Goal: Task Accomplishment & Management: Manage account settings

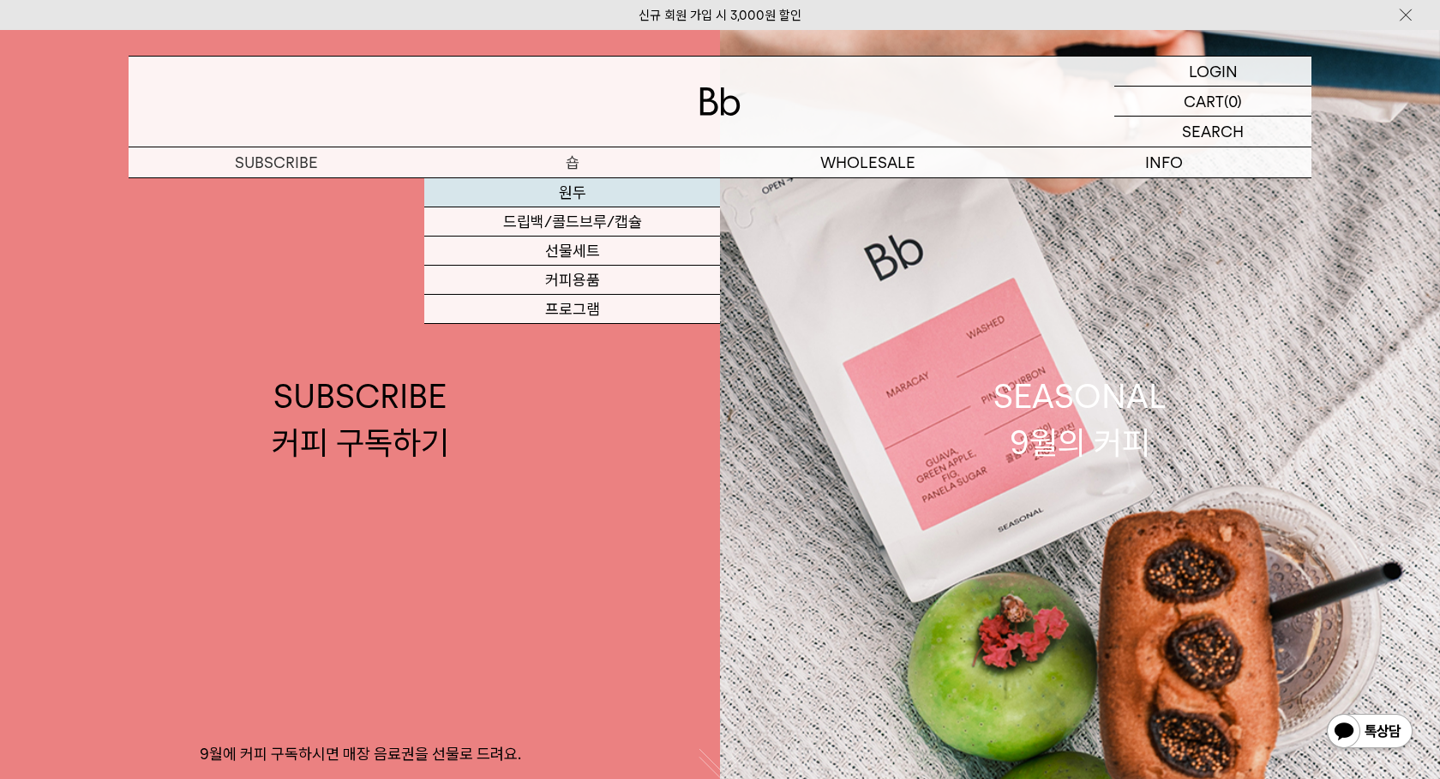
click at [580, 196] on link "원두" at bounding box center [572, 192] width 296 height 29
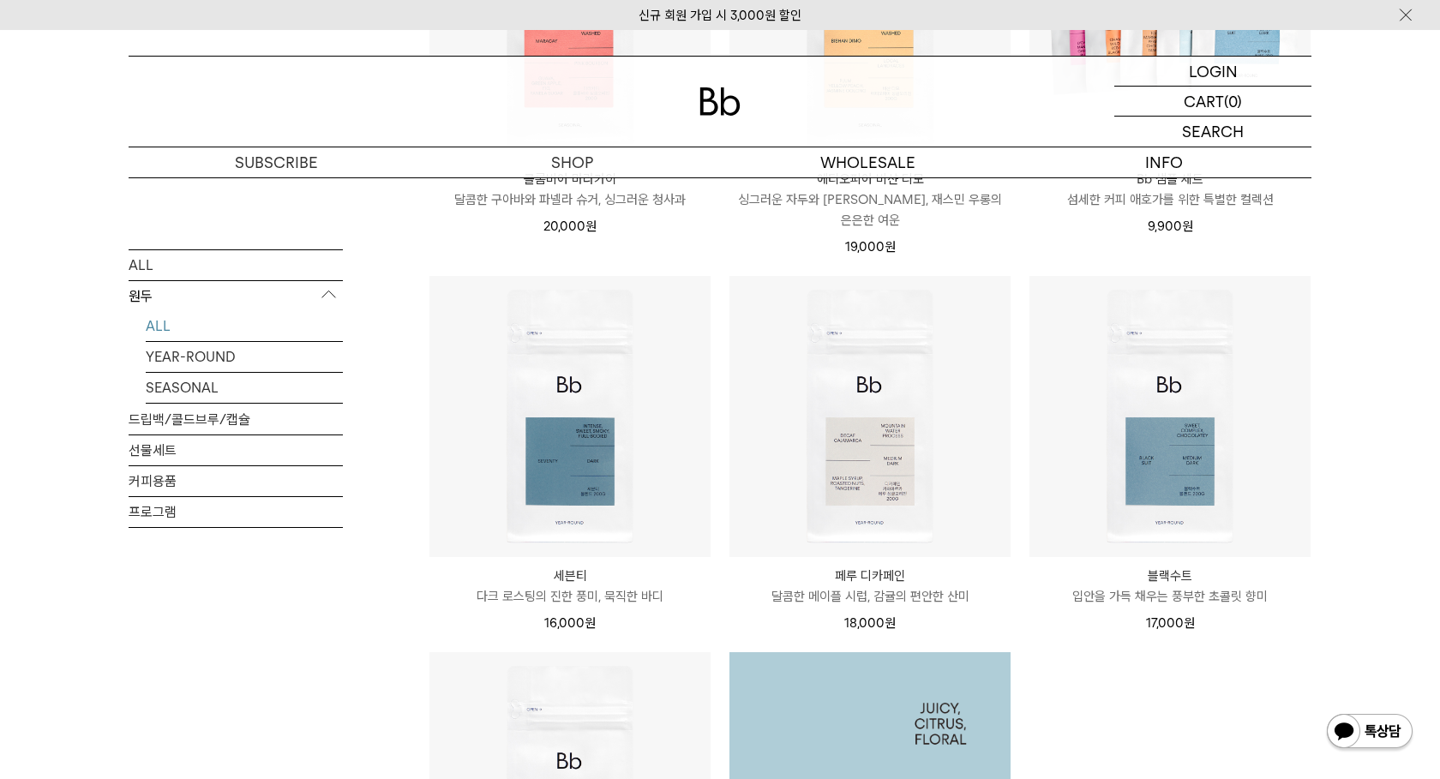
scroll to position [1529, 0]
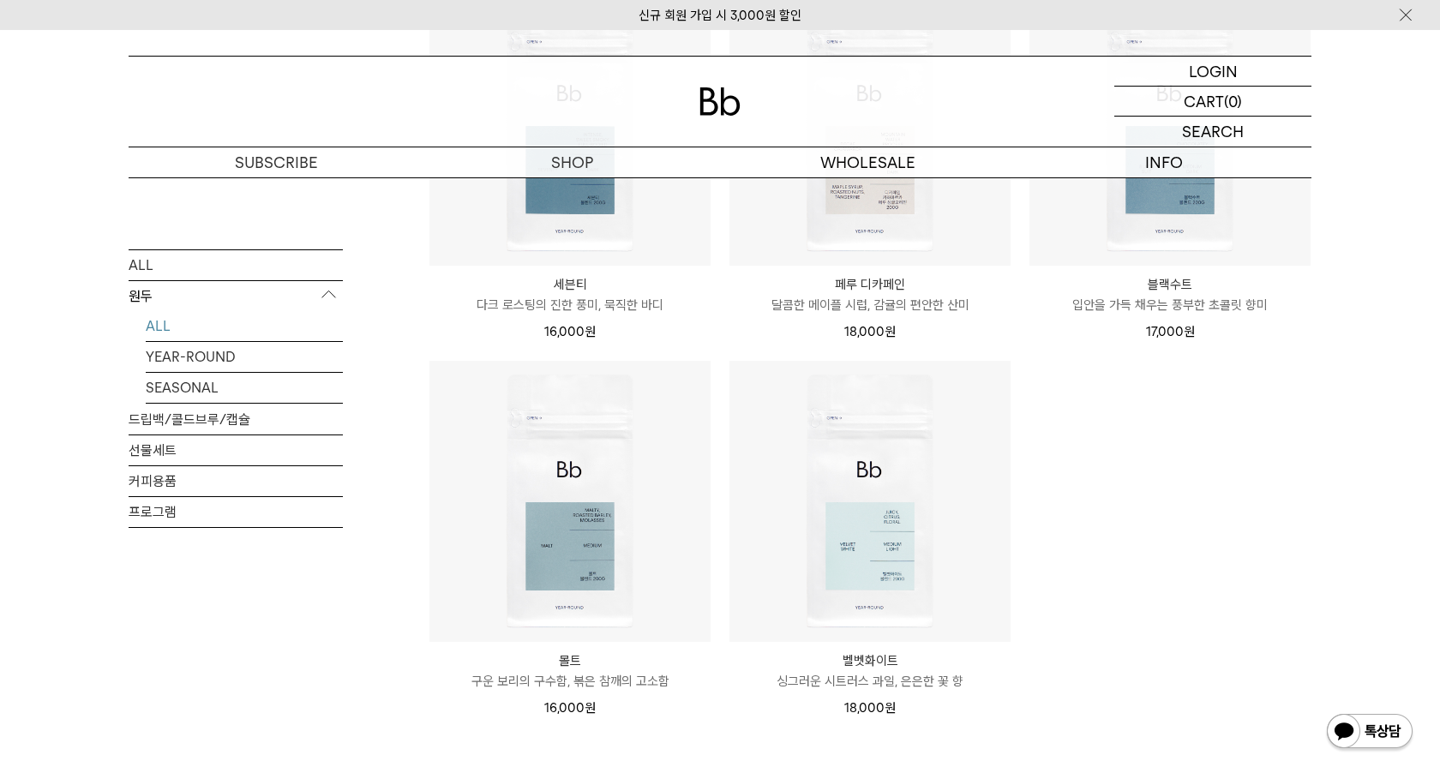
click at [892, 671] on p "싱그러운 시트러스 과일, 은은한 꽃 향" at bounding box center [869, 681] width 281 height 21
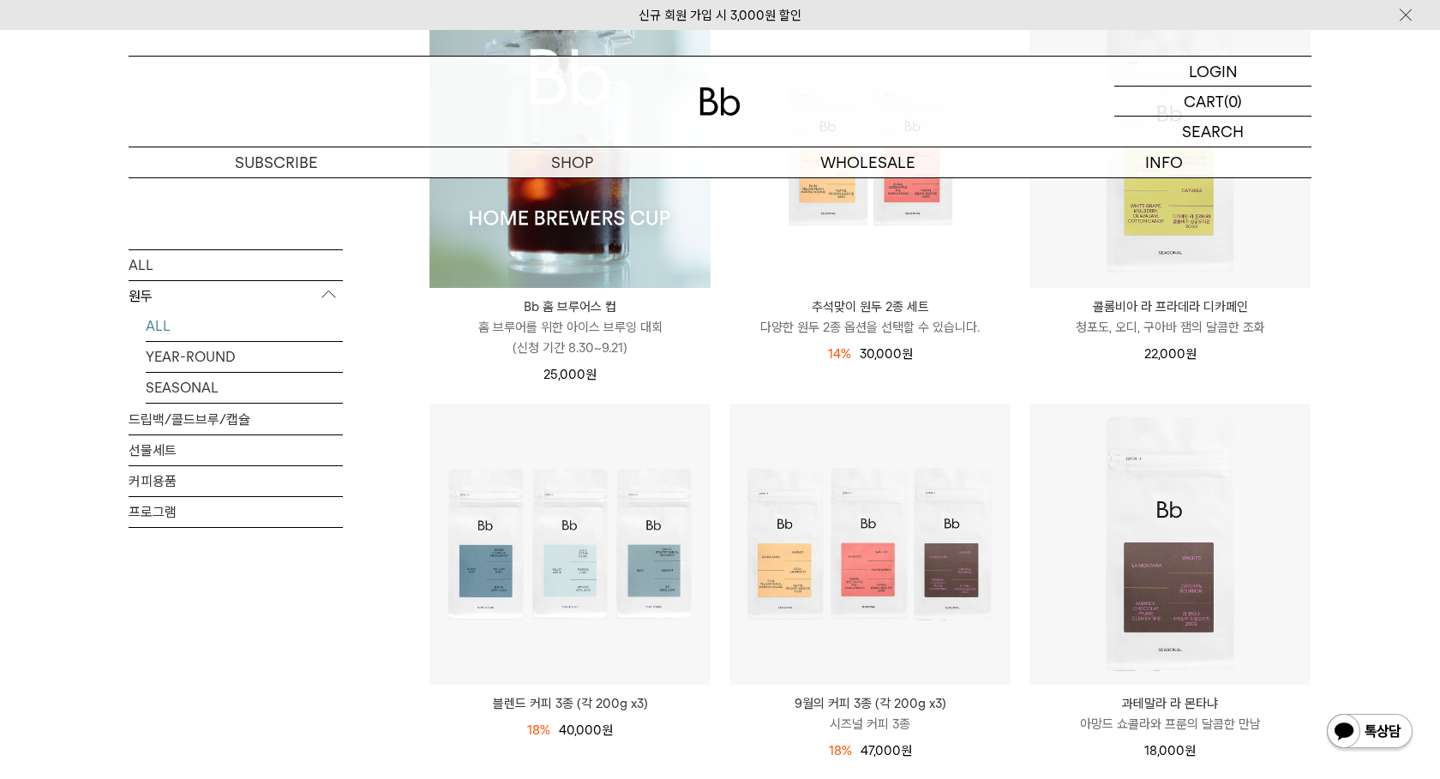
scroll to position [15, 0]
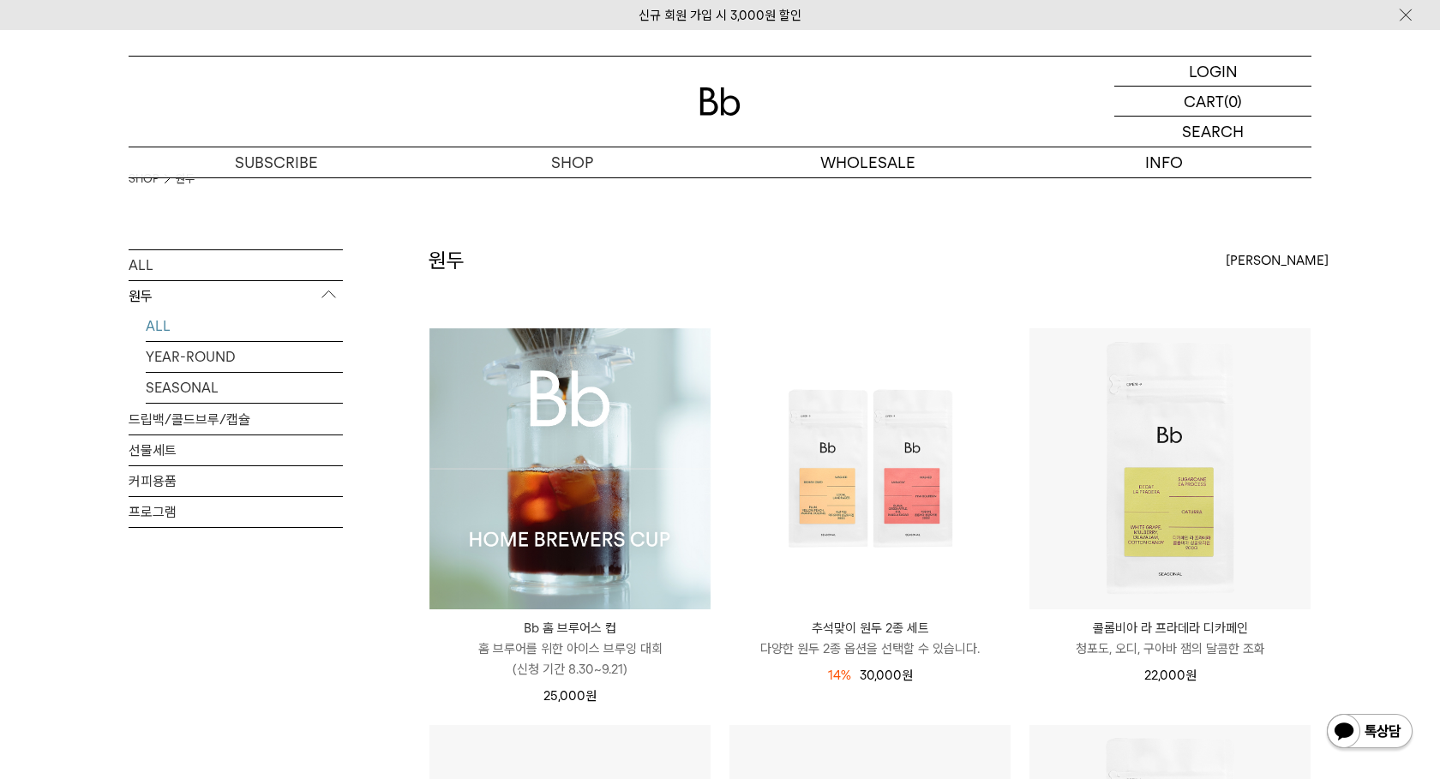
click at [614, 474] on img at bounding box center [569, 468] width 281 height 281
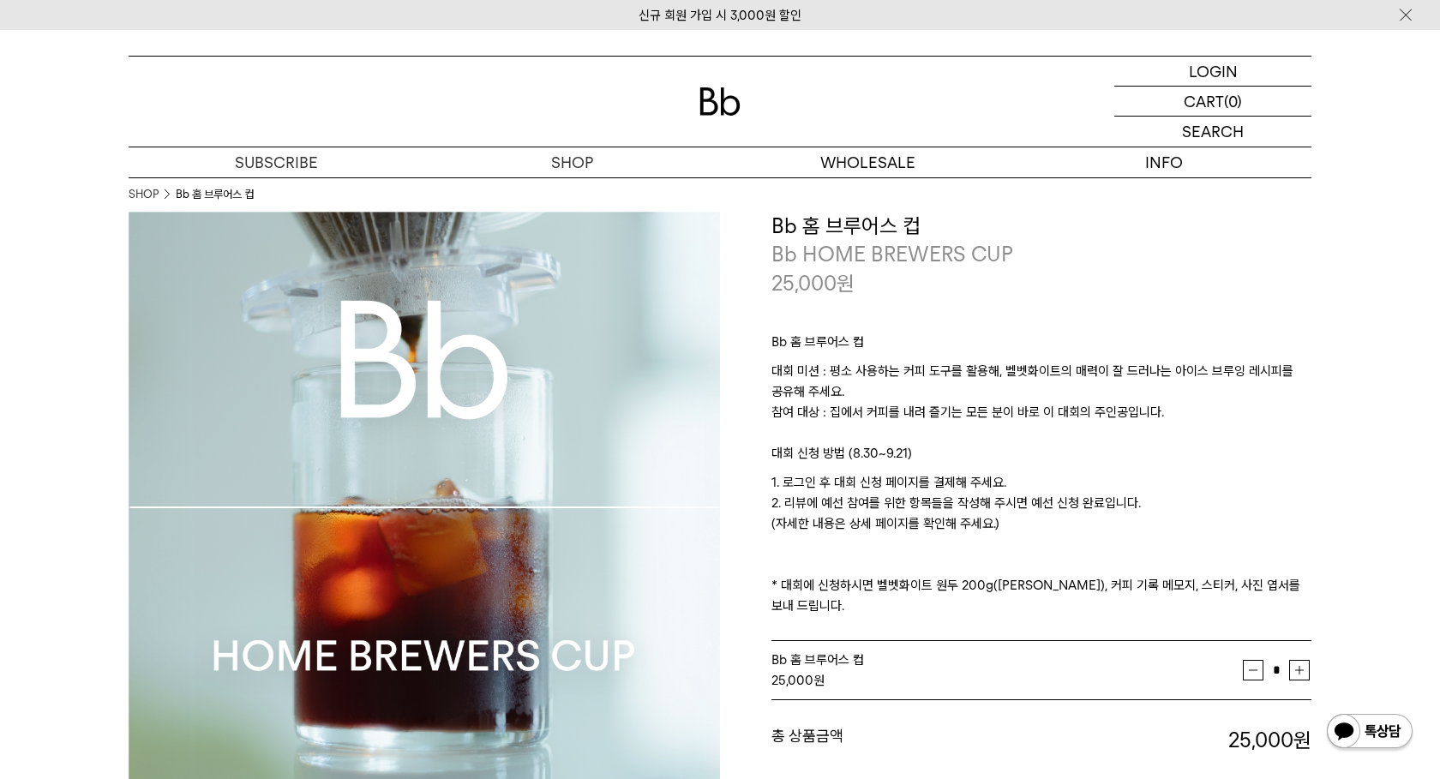
scroll to position [20, 0]
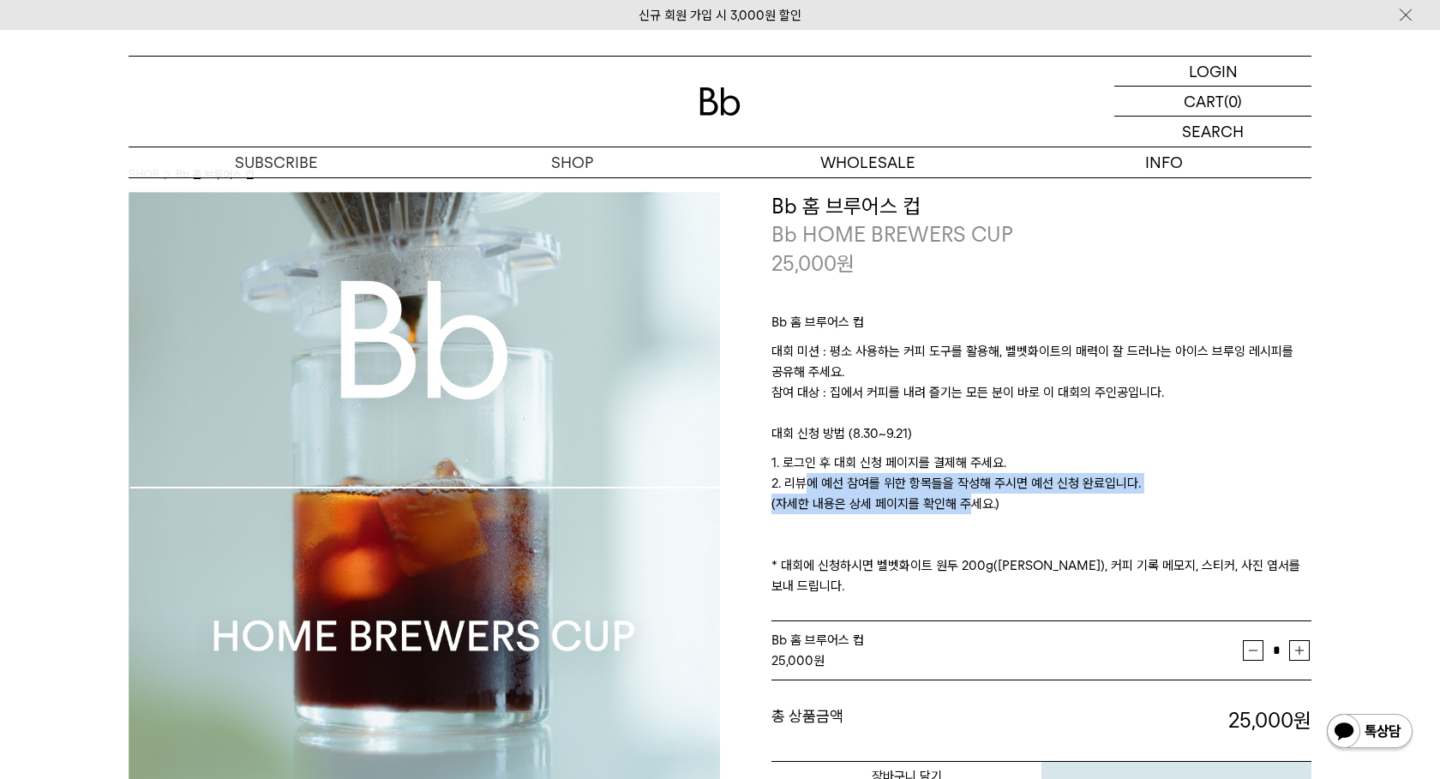
drag, startPoint x: 799, startPoint y: 479, endPoint x: 966, endPoint y: 497, distance: 168.1
click at [963, 495] on p "1. 로그인 후 대회 신청 페이지를 결제해 주세요. 2. 리뷰에 예선 참여를 위한 항목들을 작성해 주시면 예선 신청 완료입니다. (자세한 내용…" at bounding box center [1041, 524] width 540 height 144
click at [1042, 491] on p "1. 로그인 후 대회 신청 페이지를 결제해 주세요. 2. 리뷰에 예선 참여를 위한 항목들을 작성해 주시면 예선 신청 완료입니다. (자세한 내용…" at bounding box center [1041, 524] width 540 height 144
drag, startPoint x: 822, startPoint y: 488, endPoint x: 977, endPoint y: 499, distance: 155.5
click at [976, 495] on p "1. 로그인 후 대회 신청 페이지를 결제해 주세요. 2. 리뷰에 예선 참여를 위한 항목들을 작성해 주시면 예선 신청 완료입니다. (자세한 내용…" at bounding box center [1041, 524] width 540 height 144
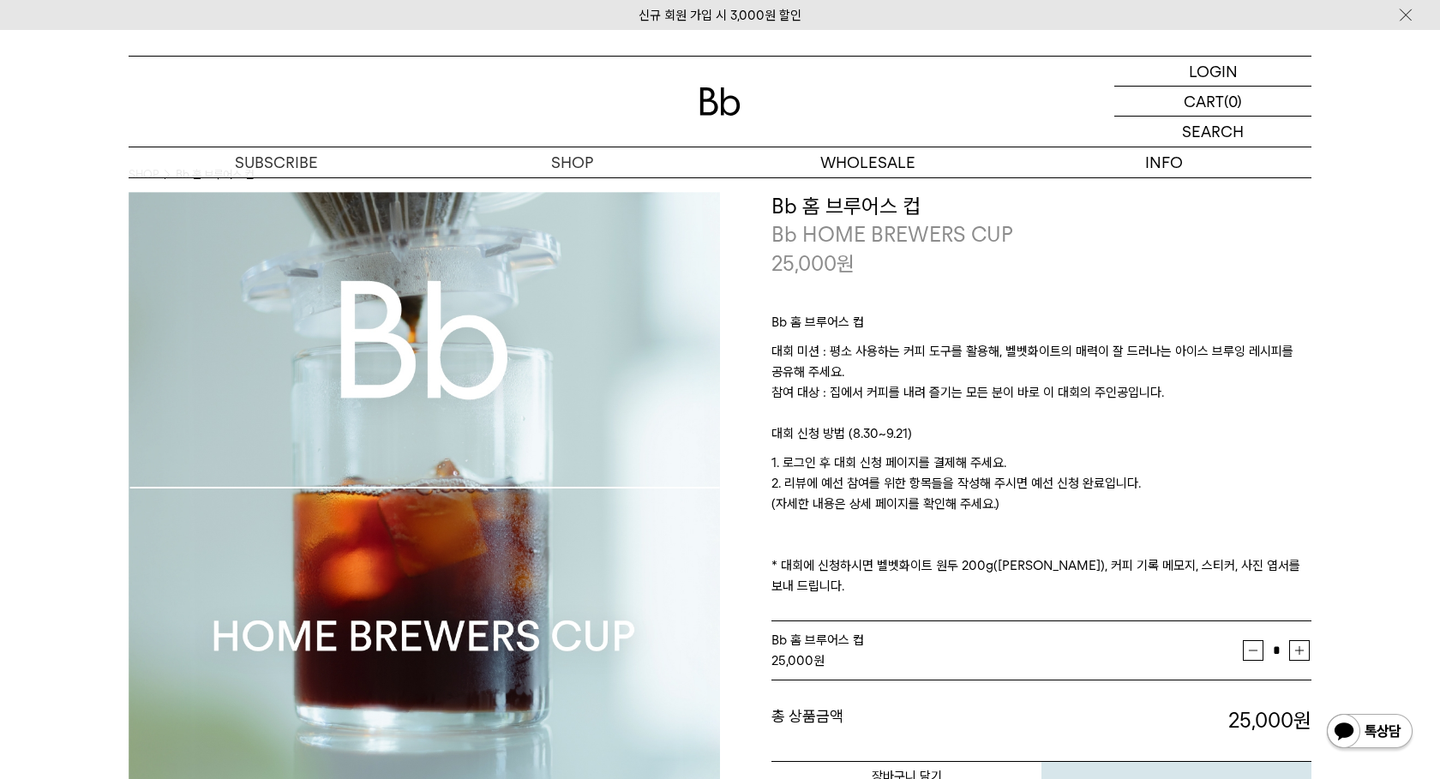
click at [1035, 503] on p "1. 로그인 후 대회 신청 페이지를 결제해 주세요. 2. 리뷰에 예선 참여를 위한 항목들을 작성해 주시면 예선 신청 완료입니다. (자세한 내용…" at bounding box center [1041, 524] width 540 height 144
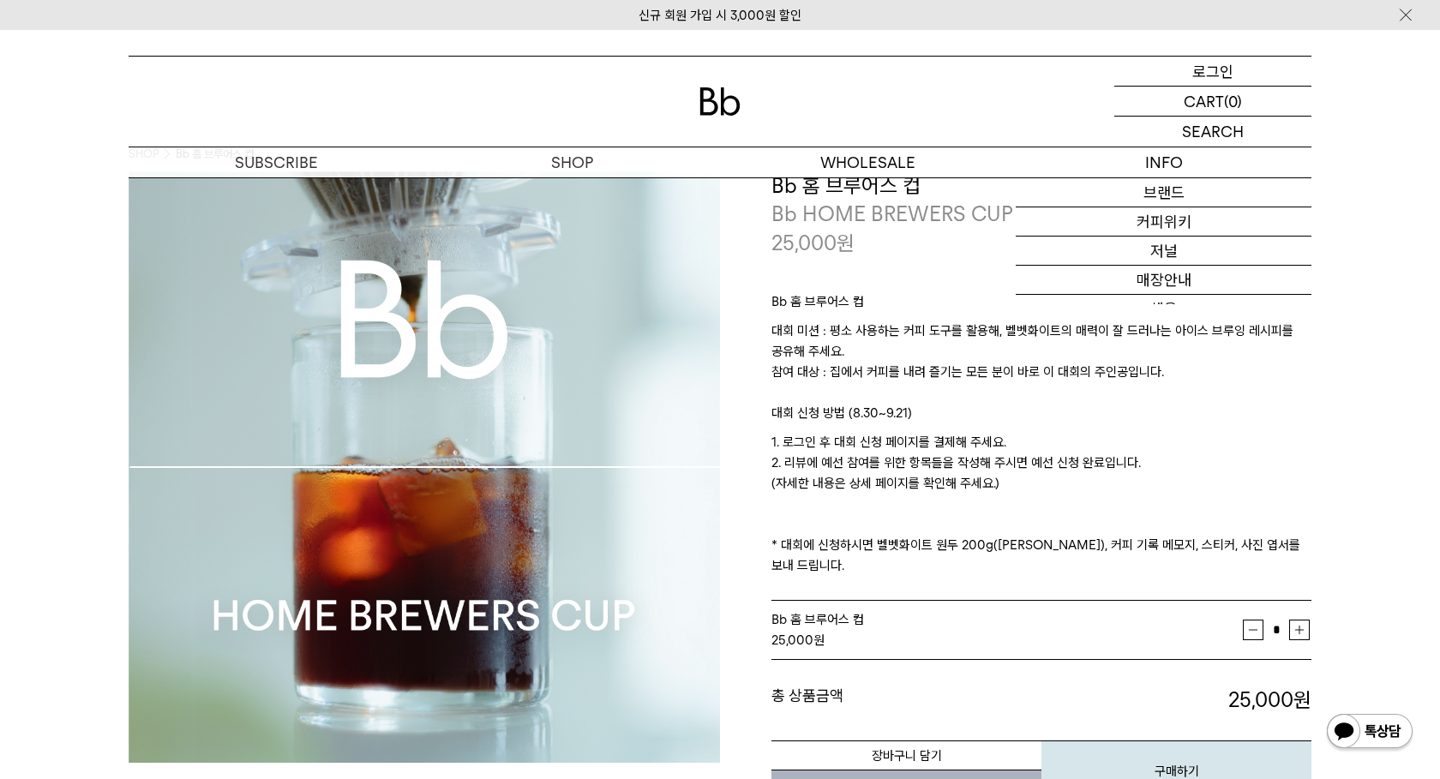
click at [1239, 65] on div "LOGIN 로그인" at bounding box center [1212, 71] width 197 height 29
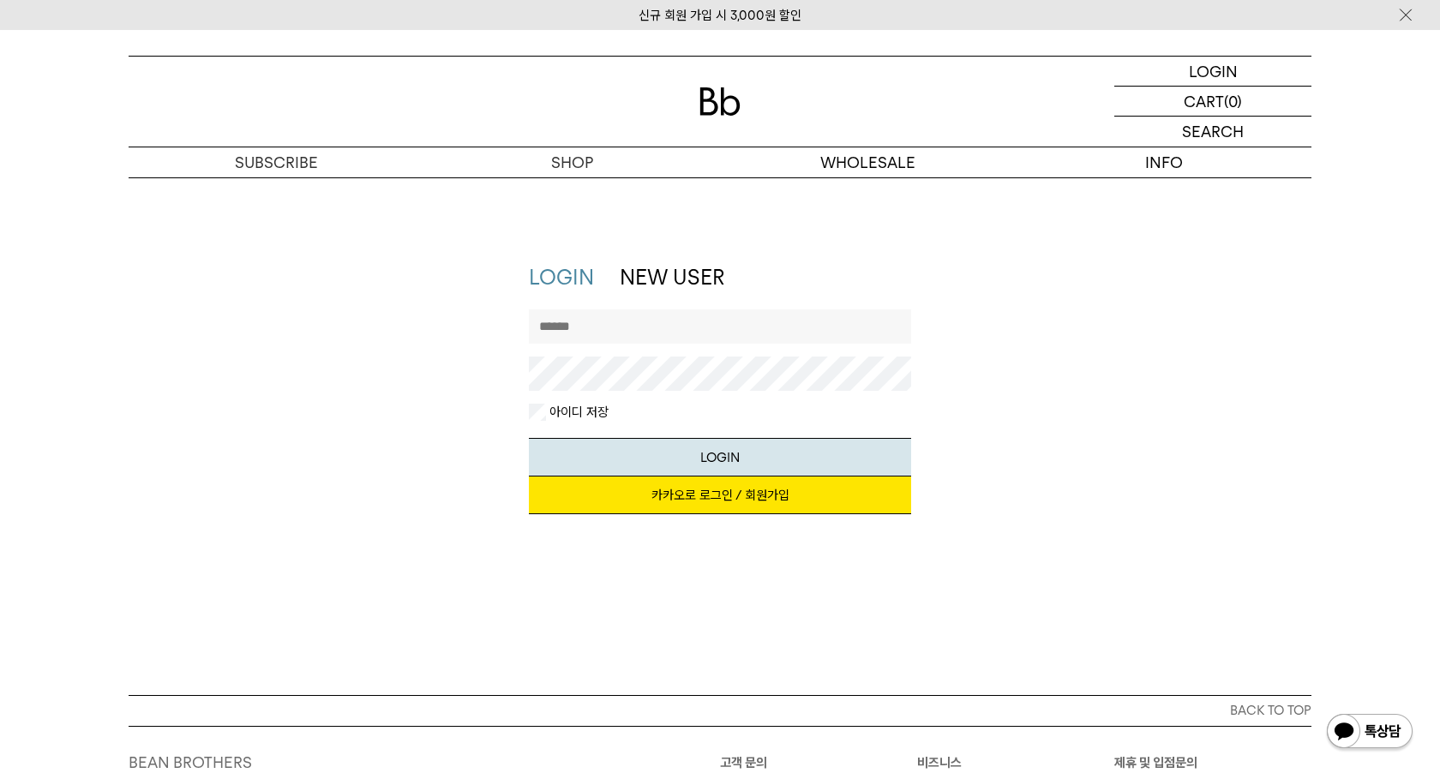
click at [757, 514] on div "지금 가입하시면 3,000원 쿠폰과 매월 회원 전용 커피 혜택을 드려요. 카카오로 로그인 / 회원가입" at bounding box center [720, 503] width 383 height 55
click at [771, 490] on link "카카오로 로그인 / 회원가입" at bounding box center [720, 495] width 383 height 38
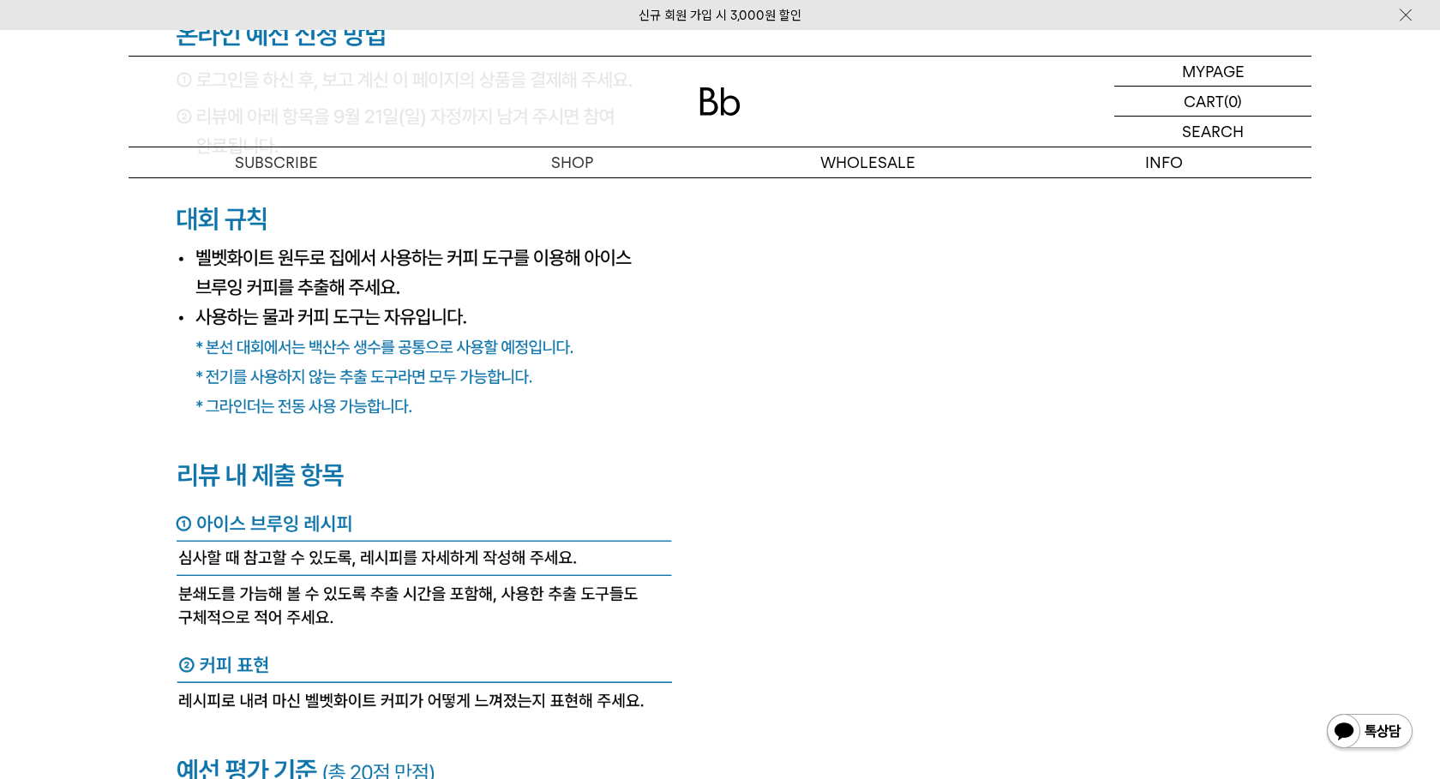
scroll to position [7138, 0]
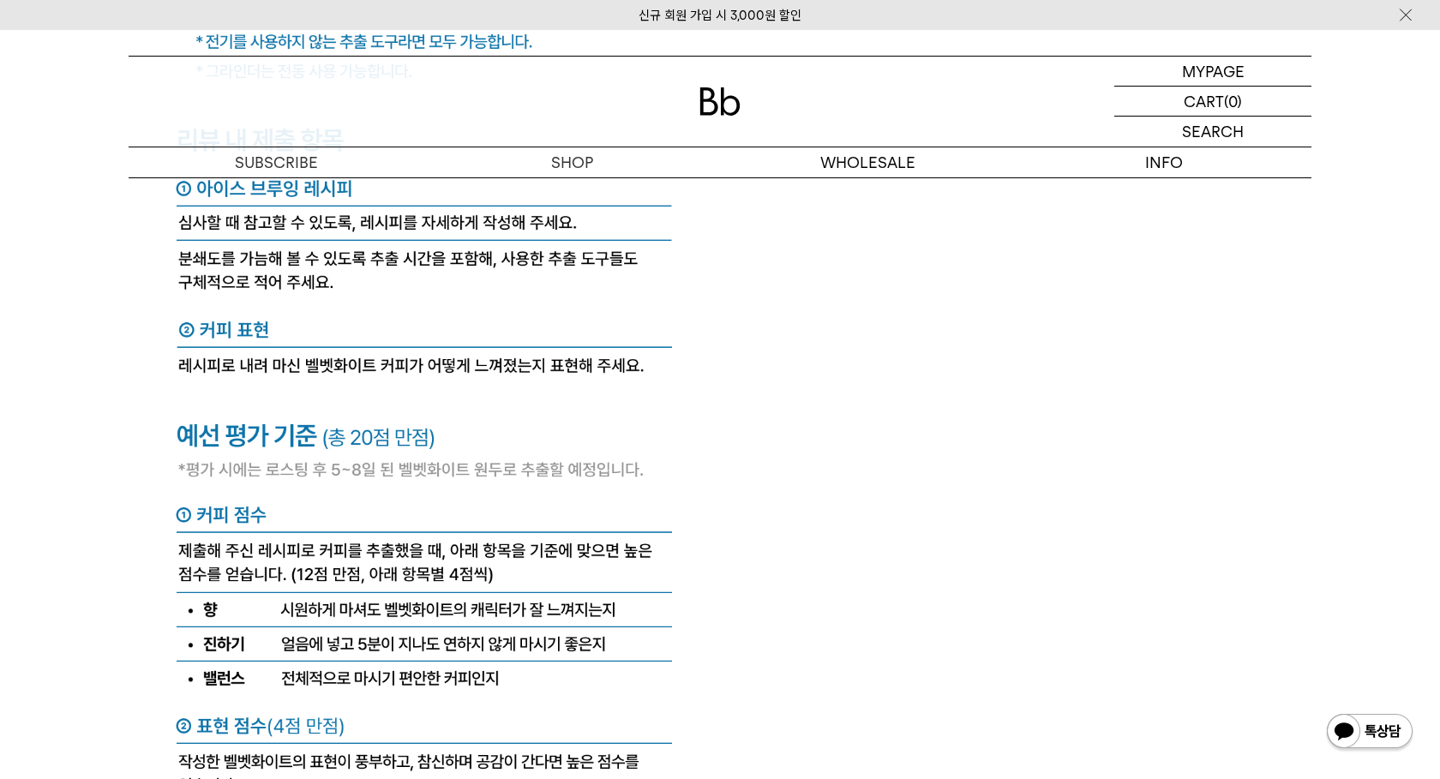
scroll to position [7736, 0]
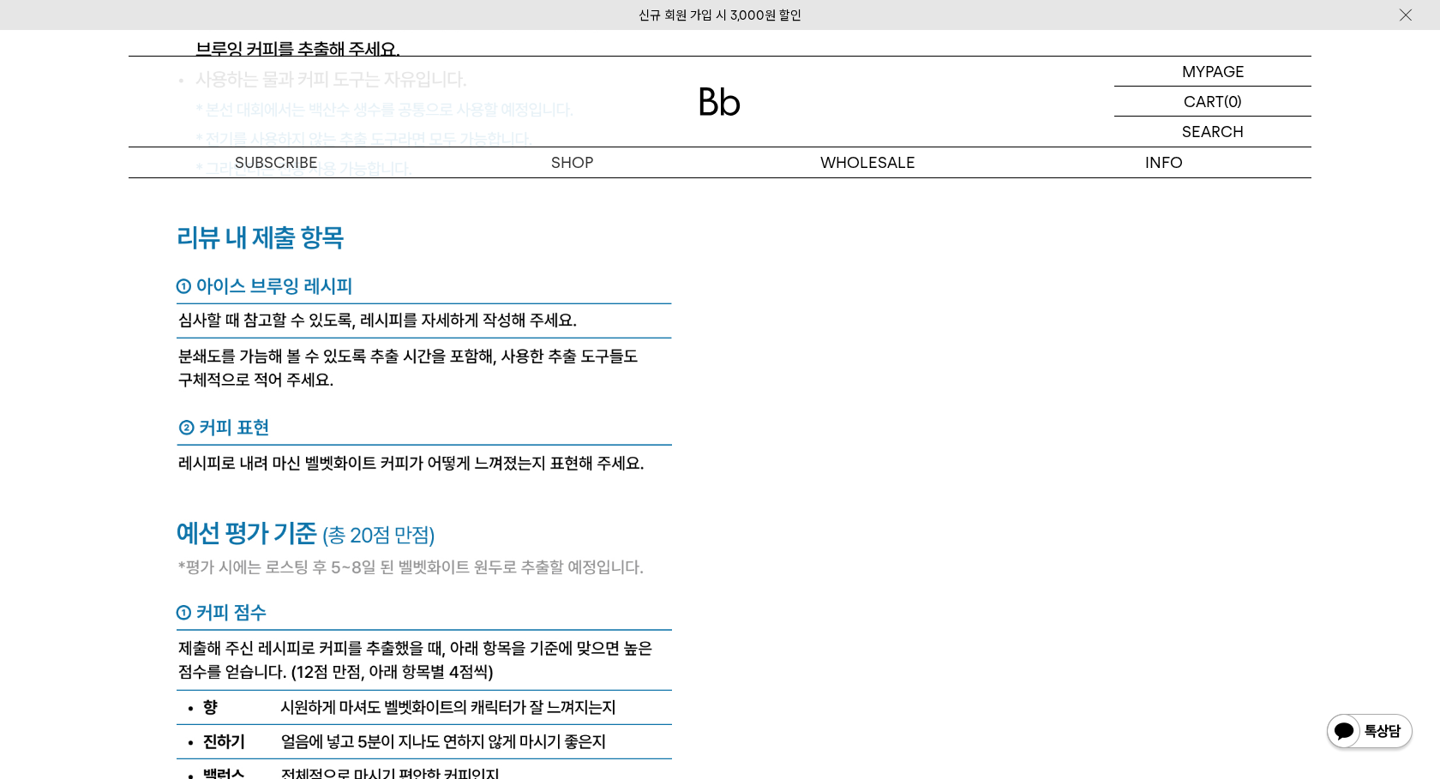
scroll to position [7374, 0]
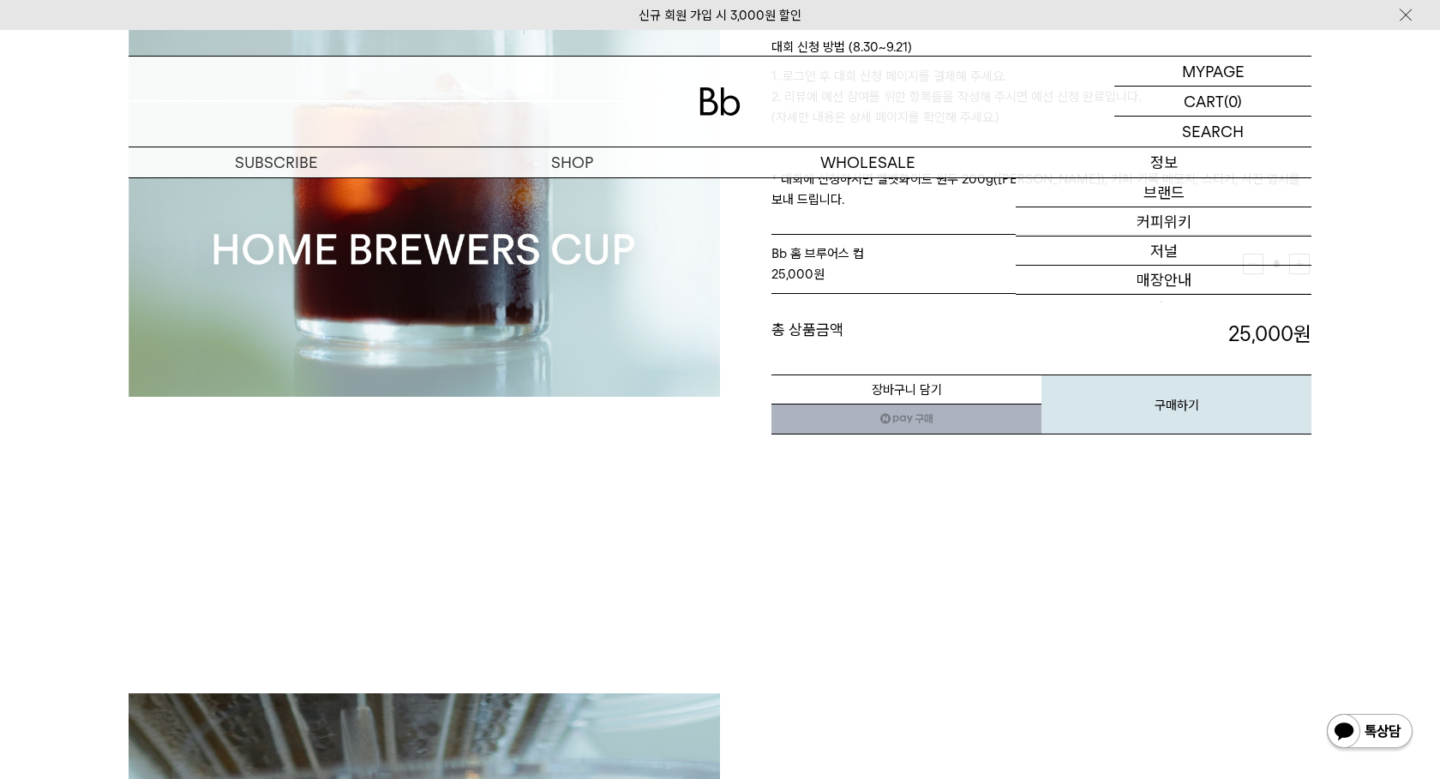
scroll to position [0, 0]
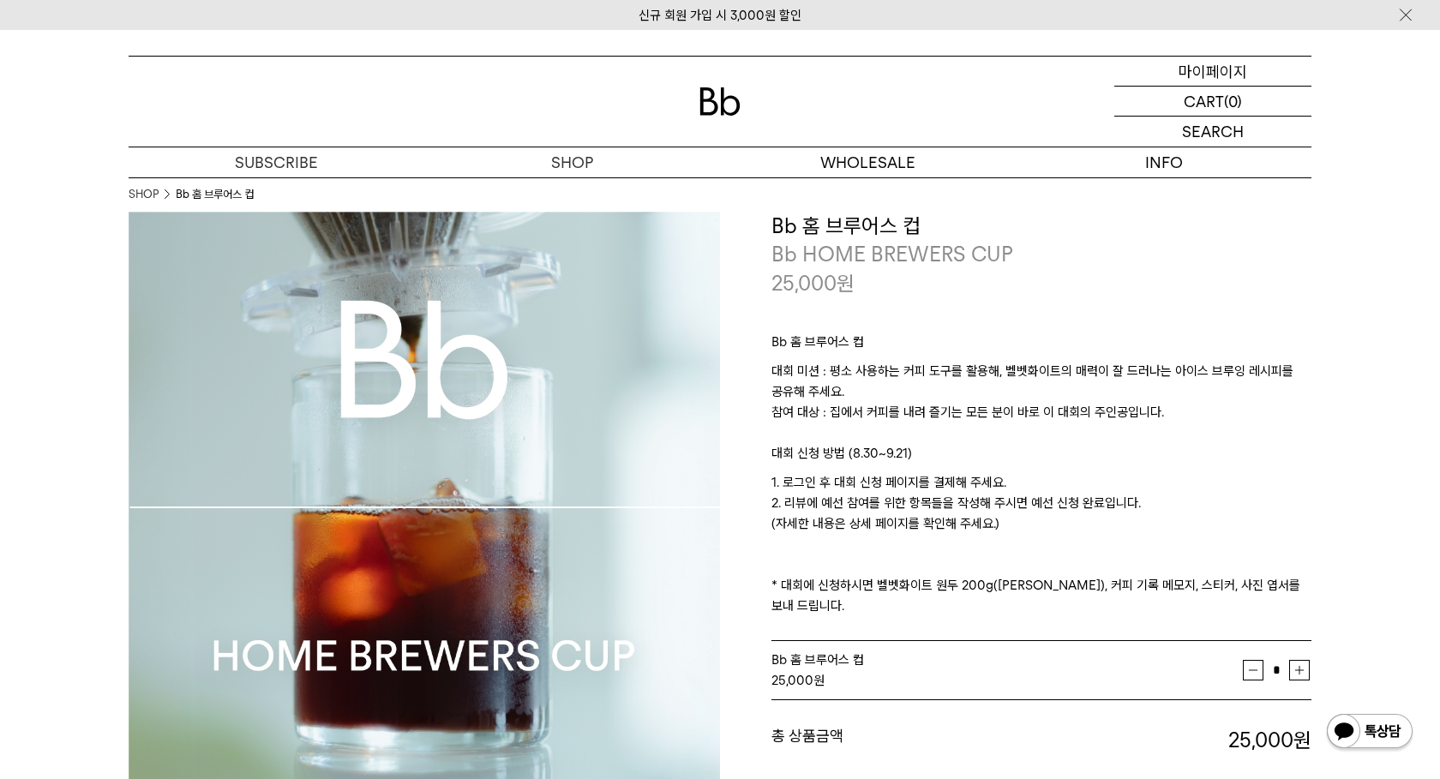
click at [1226, 70] on p "마이페이지" at bounding box center [1212, 71] width 69 height 29
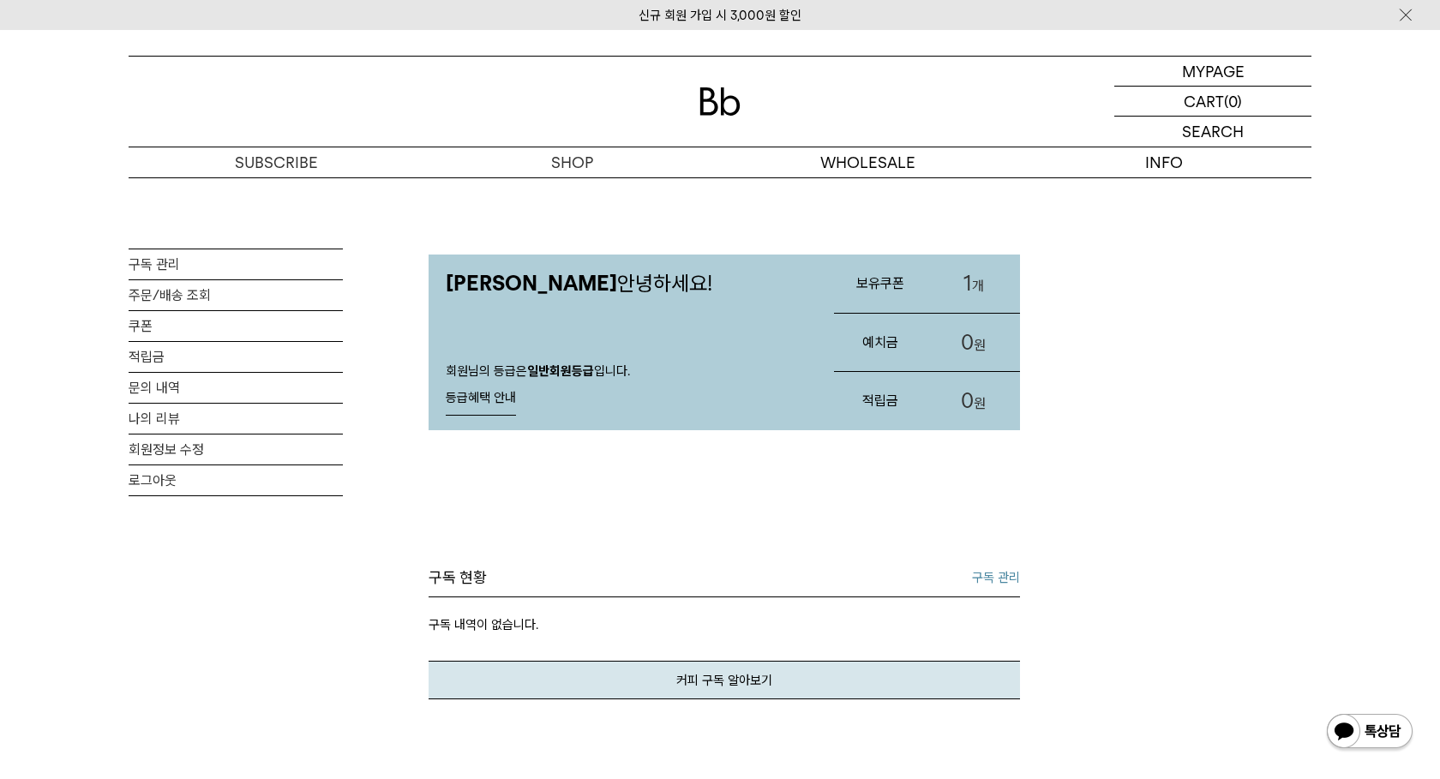
click at [887, 283] on h3 "보유쿠폰" at bounding box center [880, 283] width 93 height 45
click at [182, 290] on link "주문/배송 조회" at bounding box center [236, 295] width 214 height 30
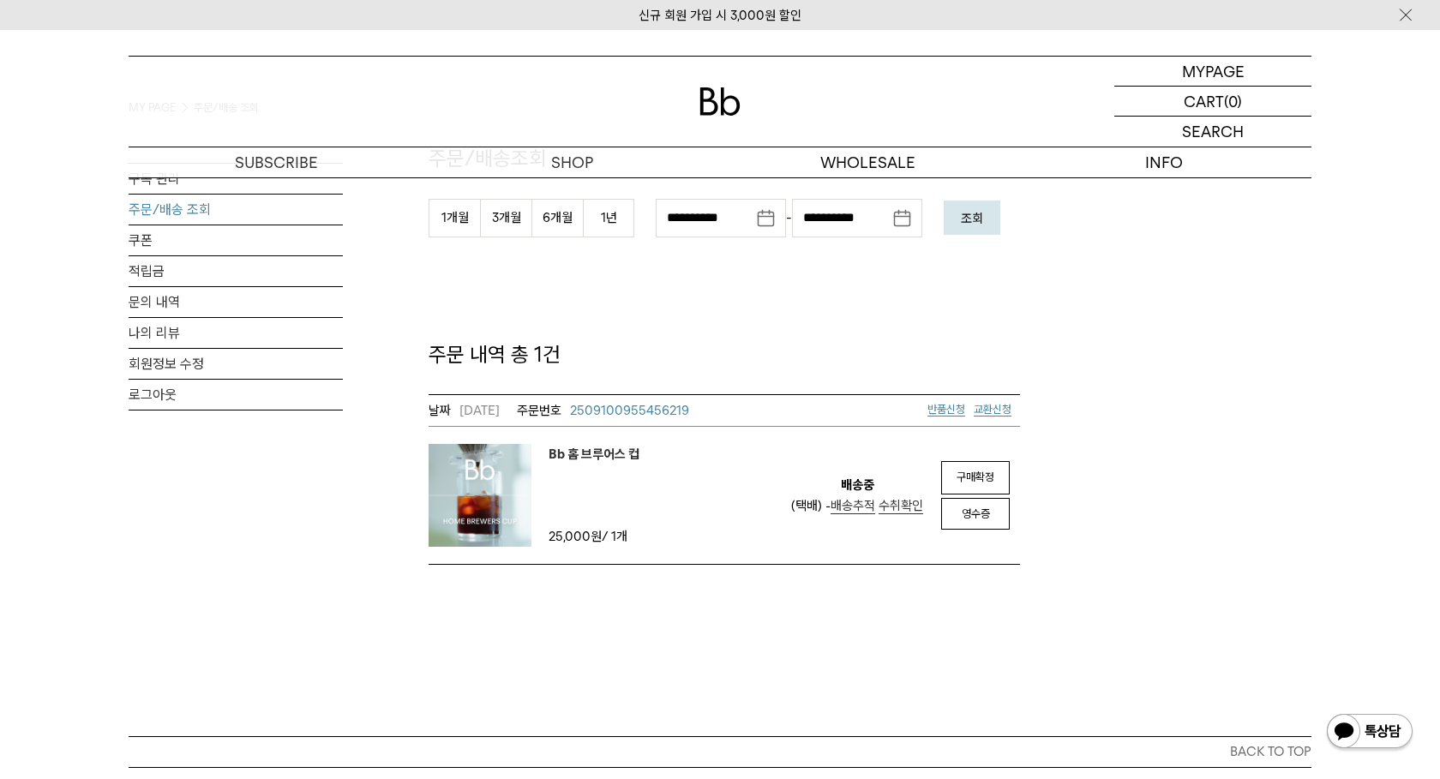
scroll to position [144, 0]
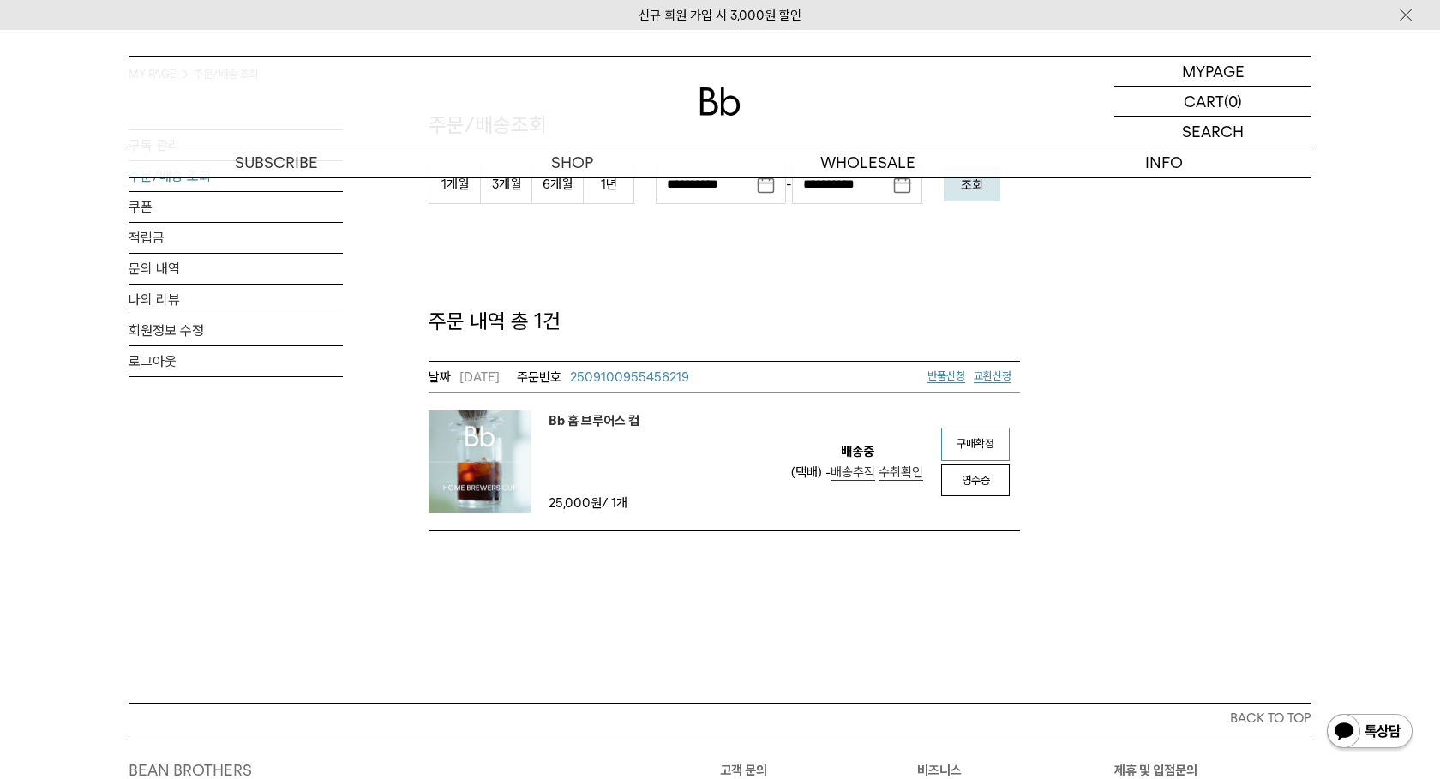
click at [977, 452] on link "구매확정" at bounding box center [975, 444] width 69 height 33
click at [985, 454] on link "리뷰작성" at bounding box center [975, 444] width 69 height 33
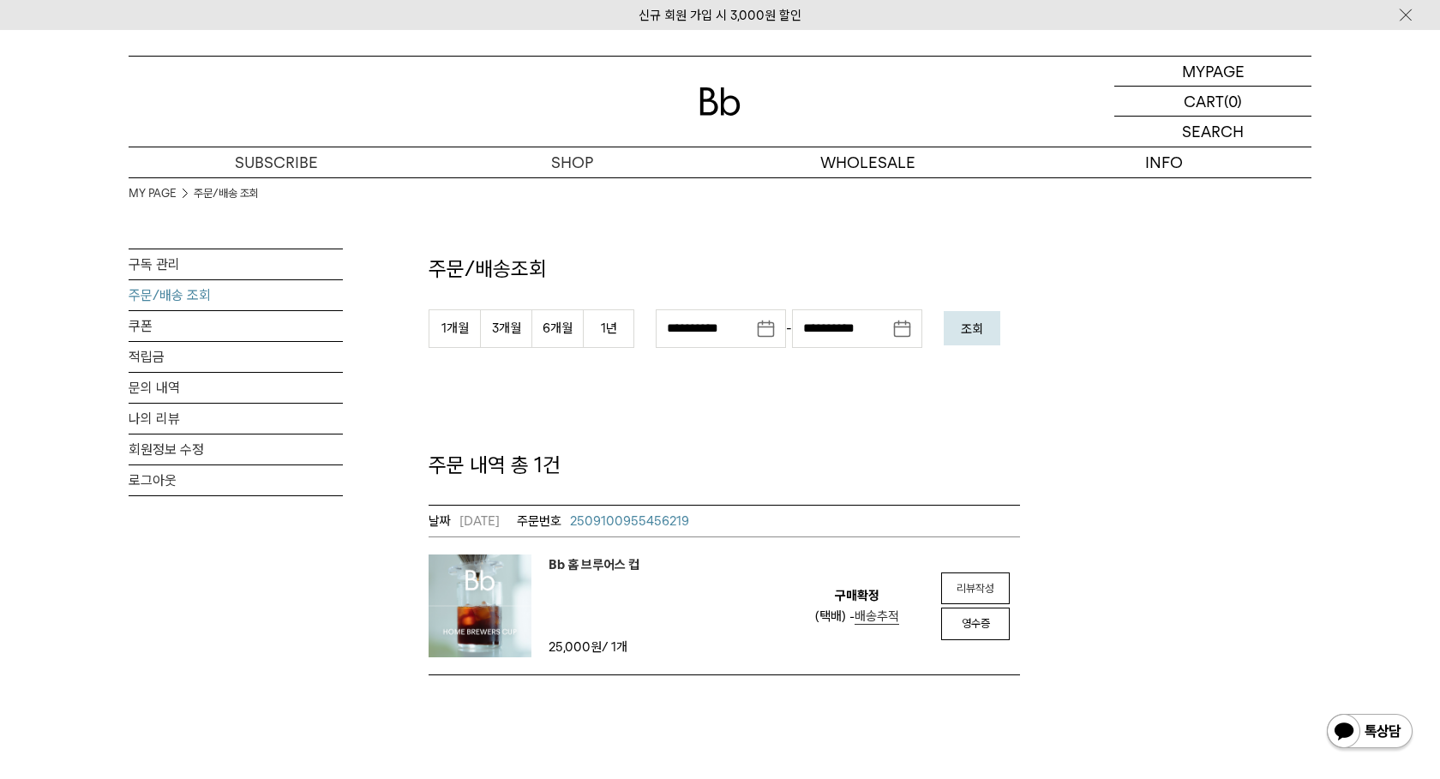
click at [980, 583] on em "리뷰작성" at bounding box center [975, 588] width 38 height 13
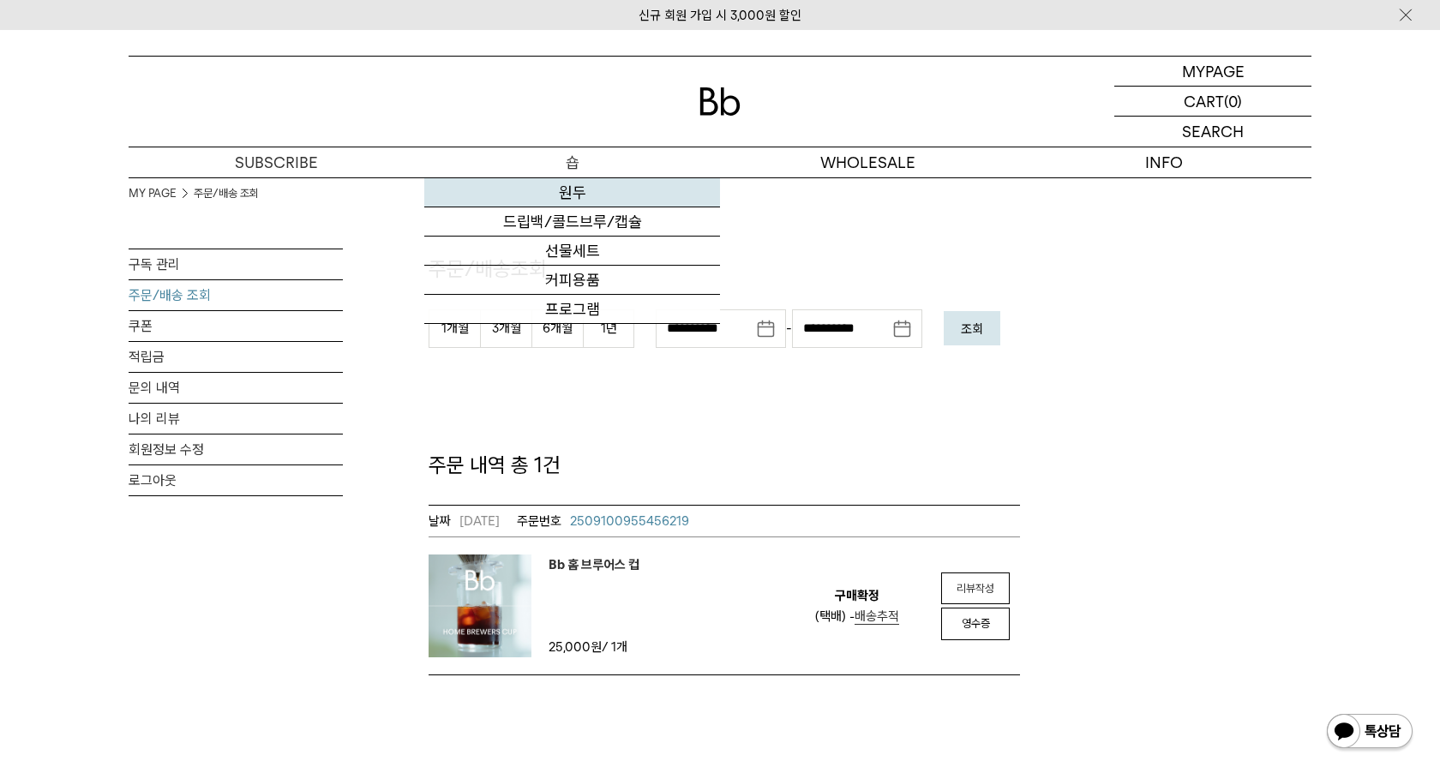
click at [566, 193] on link "원두" at bounding box center [572, 192] width 296 height 29
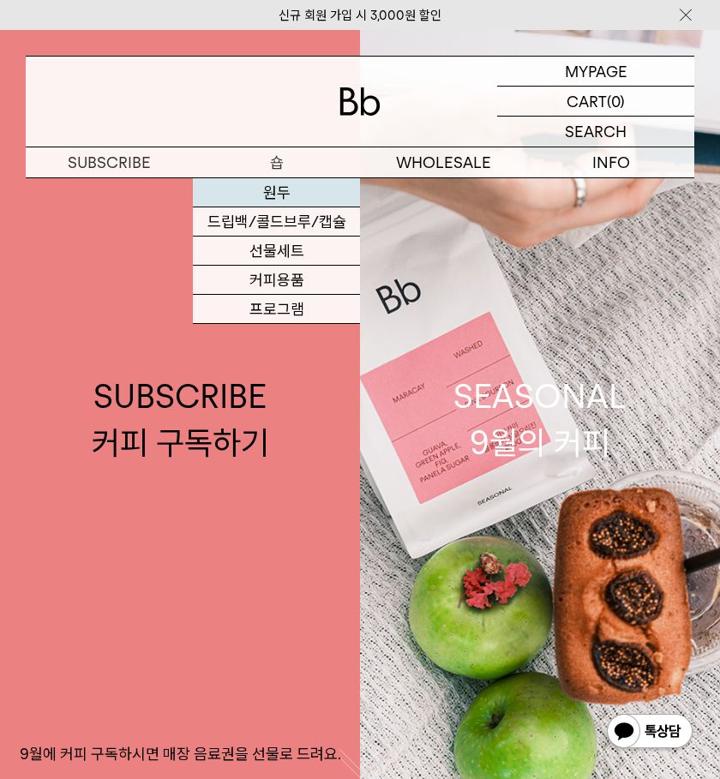
click at [291, 191] on link "원두" at bounding box center [276, 192] width 167 height 29
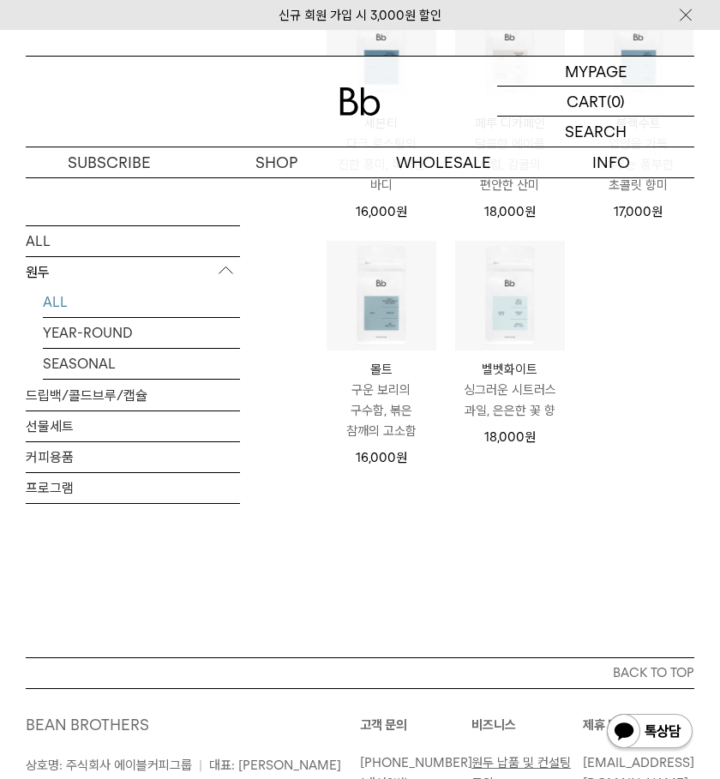
scroll to position [984, 0]
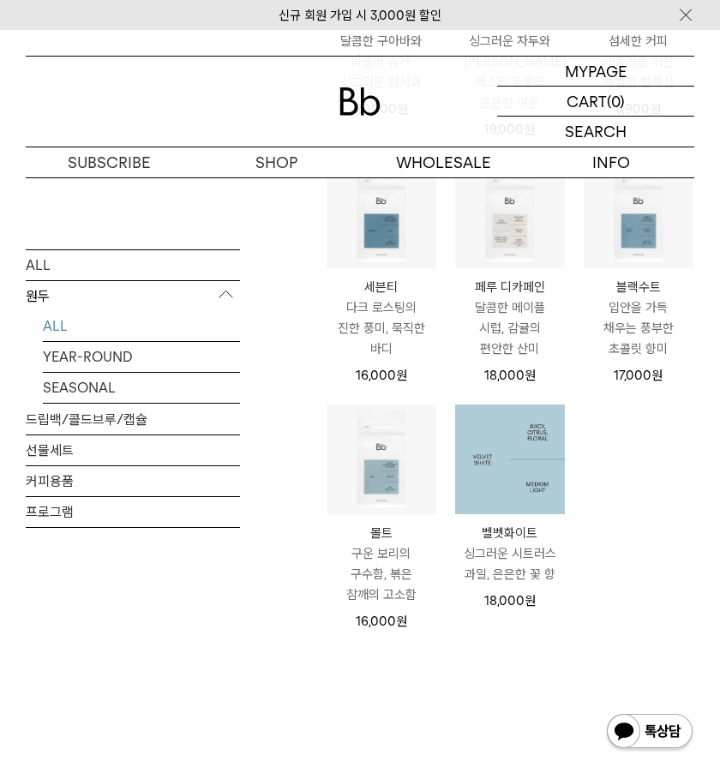
click at [512, 458] on img at bounding box center [510, 459] width 110 height 110
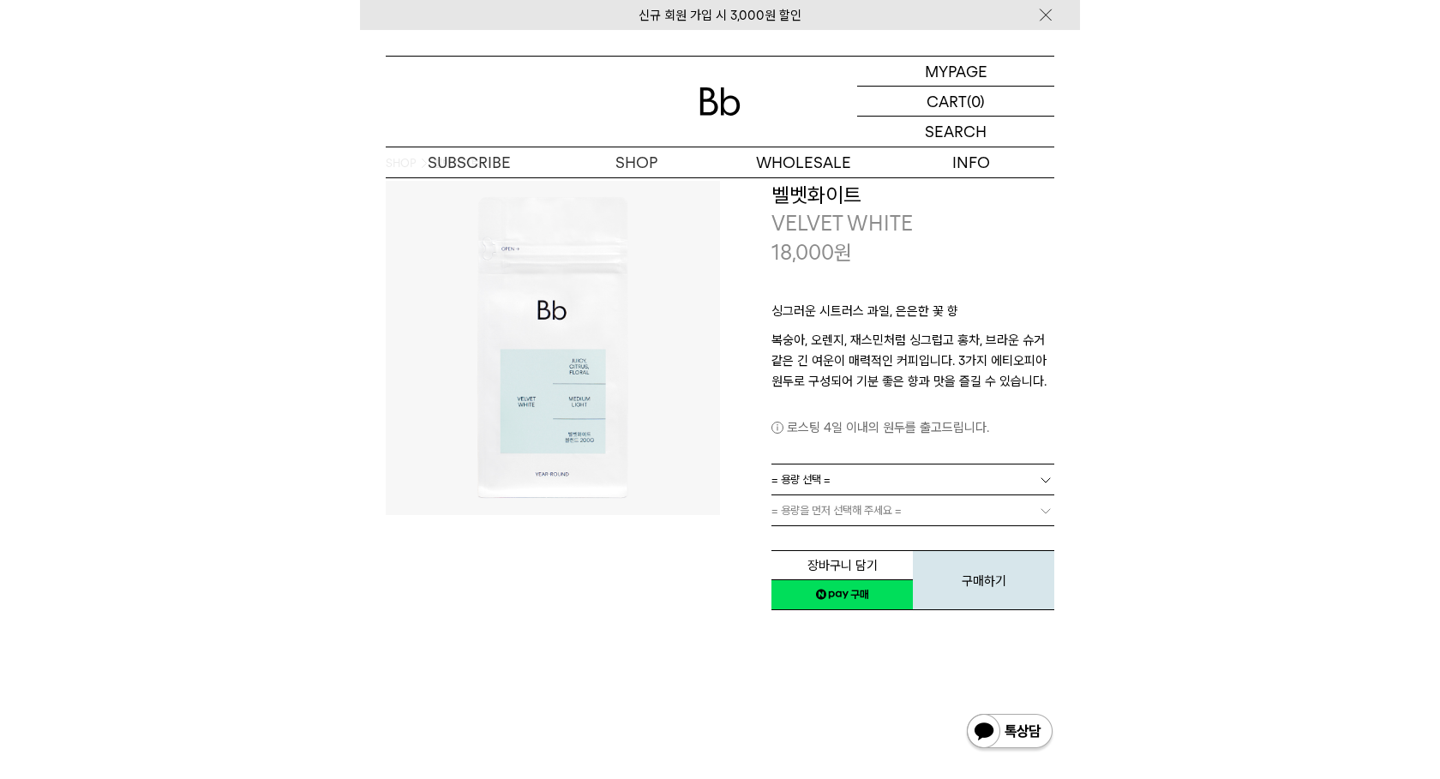
scroll to position [28, 0]
